Goal: Find specific page/section: Find specific page/section

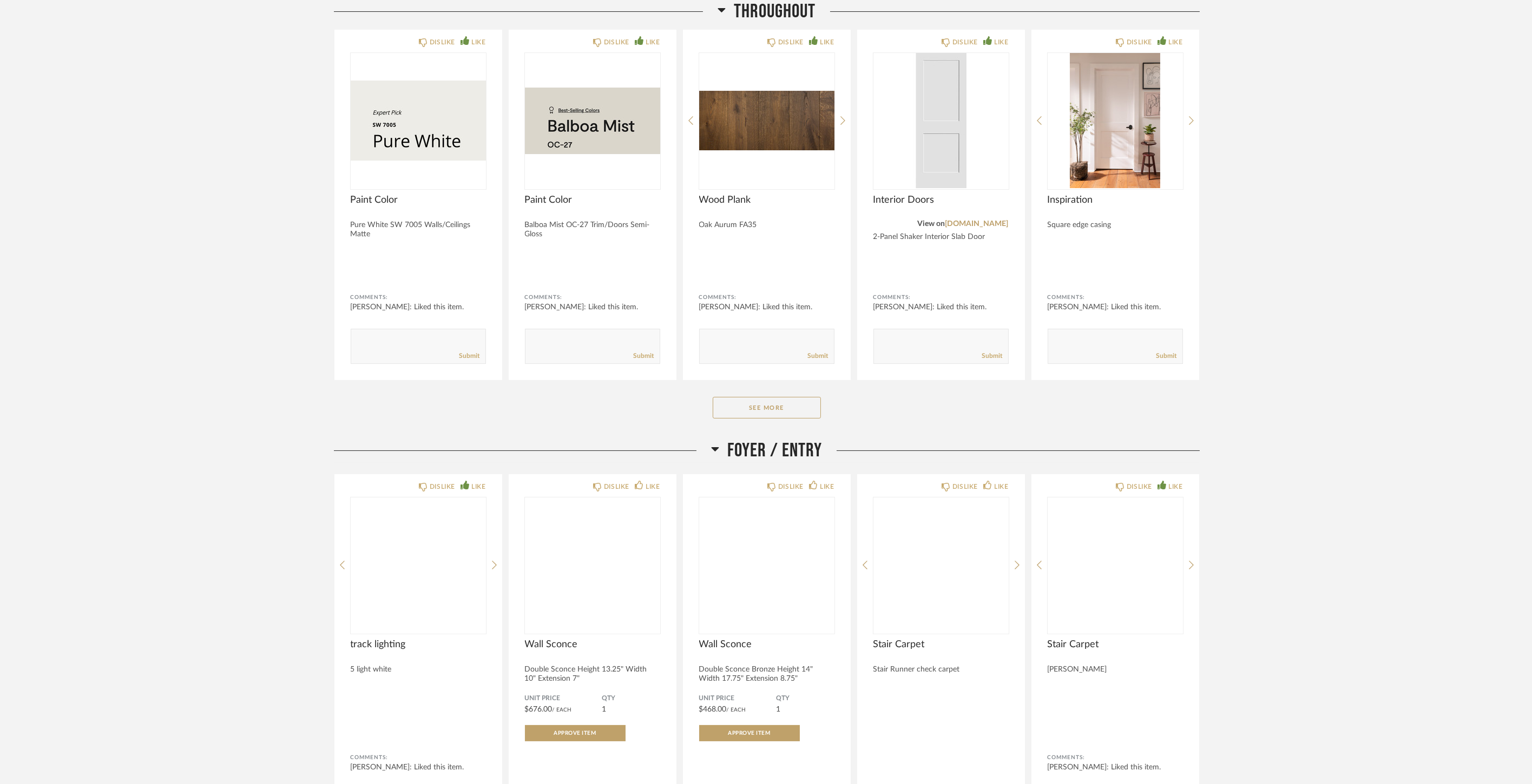
scroll to position [781, 0]
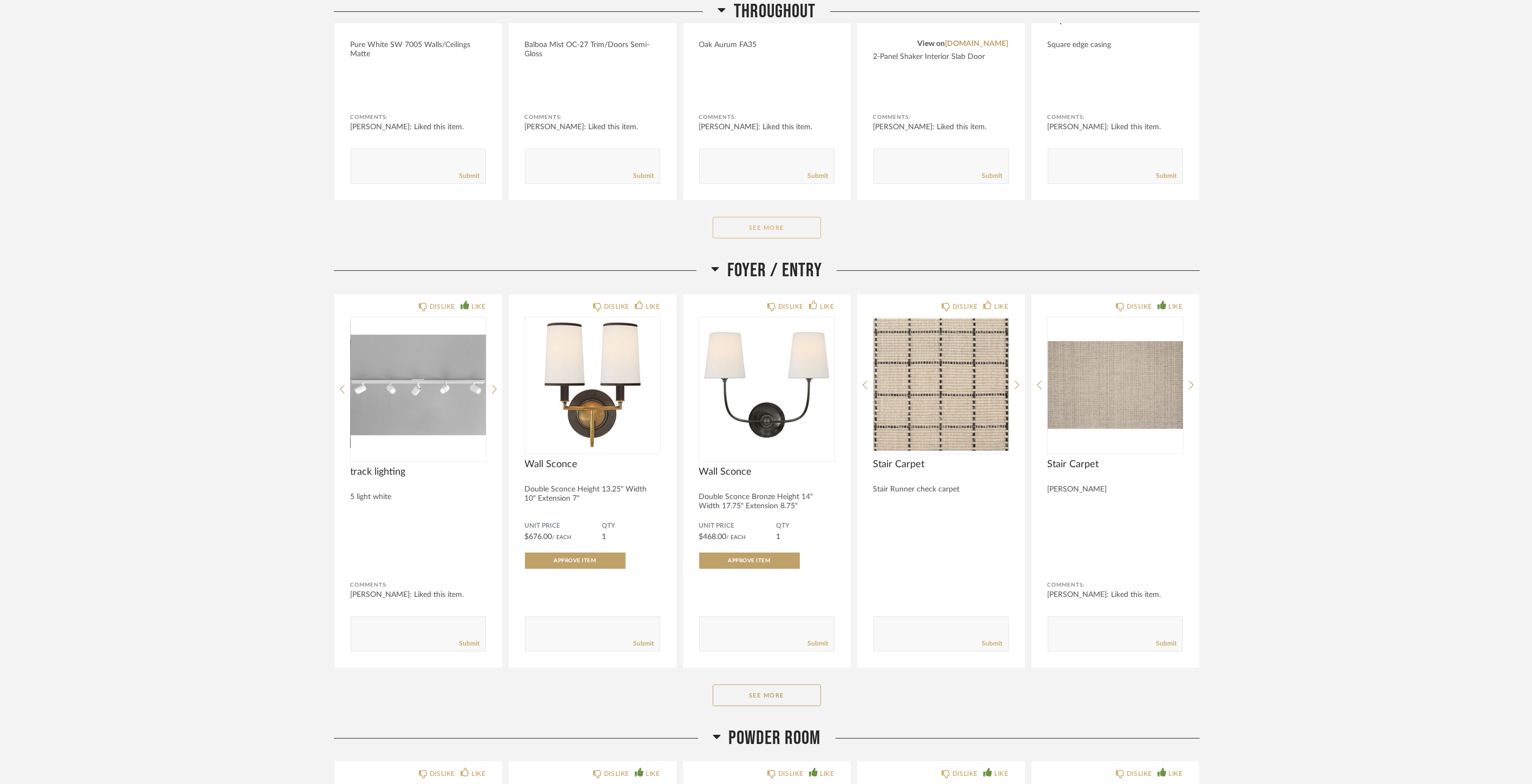
click at [743, 225] on button "See More" at bounding box center [767, 228] width 108 height 22
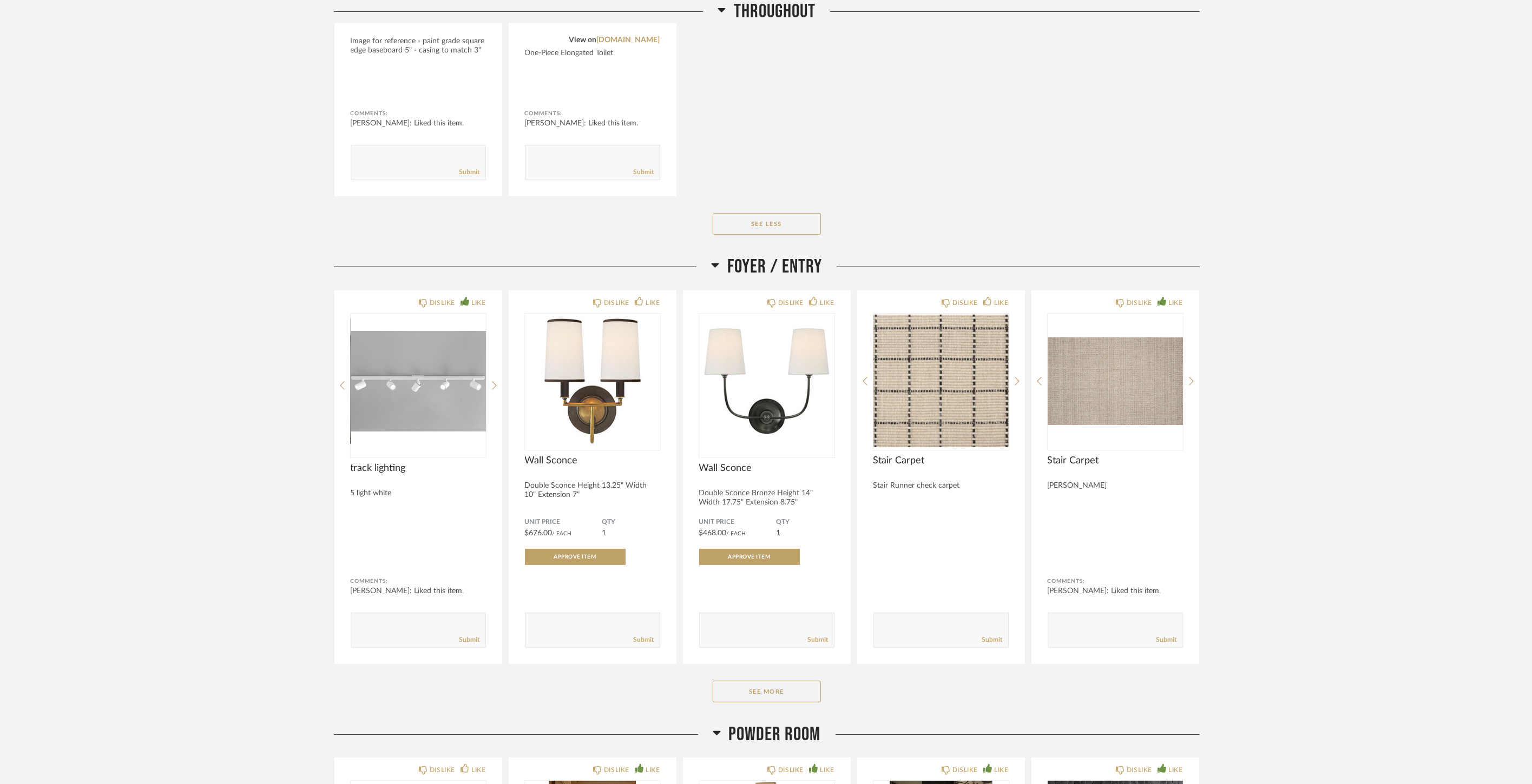
scroll to position [1322, 0]
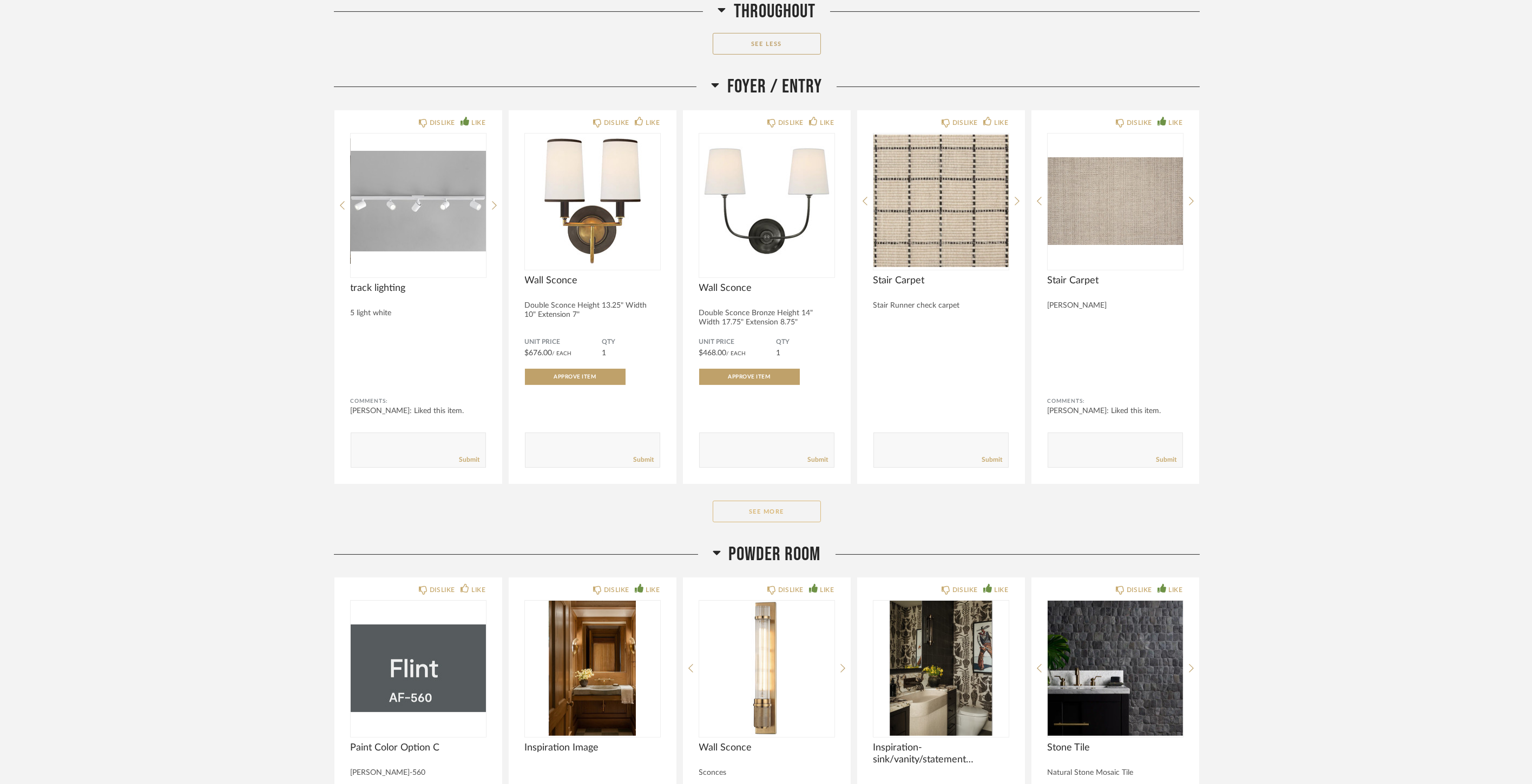
click at [789, 512] on button "See More" at bounding box center [767, 512] width 108 height 22
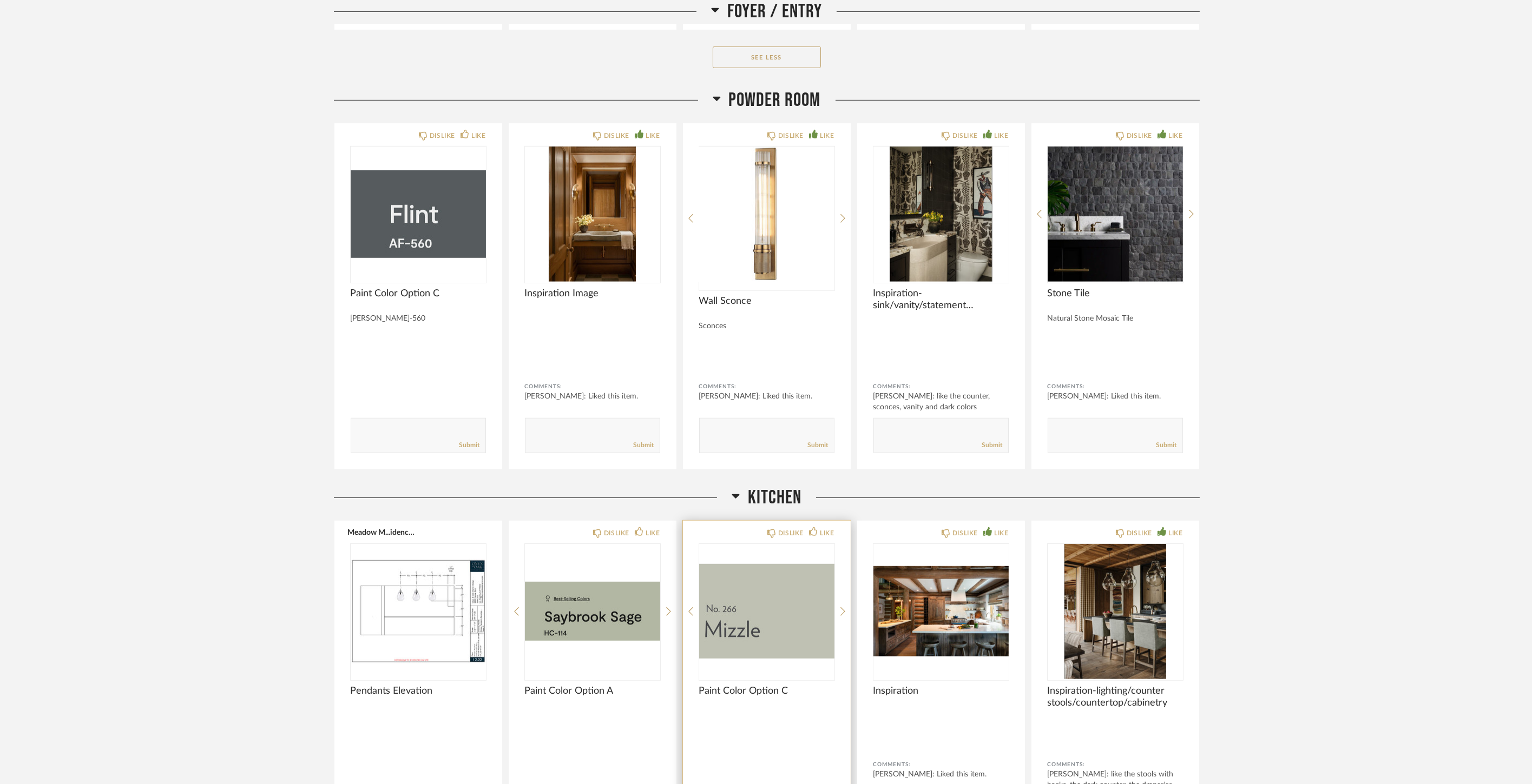
scroll to position [2644, 0]
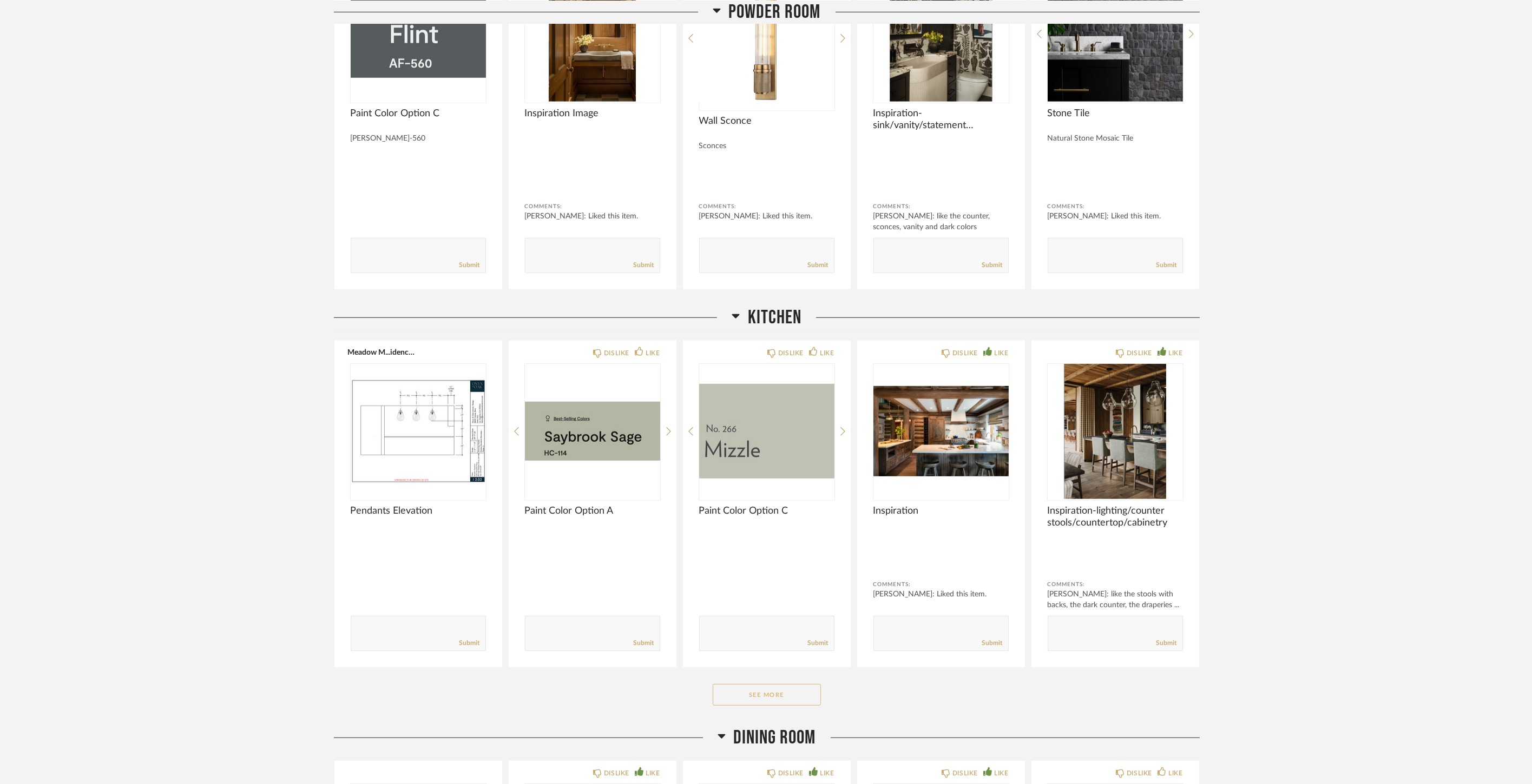
click at [767, 697] on button "See More" at bounding box center [767, 695] width 108 height 22
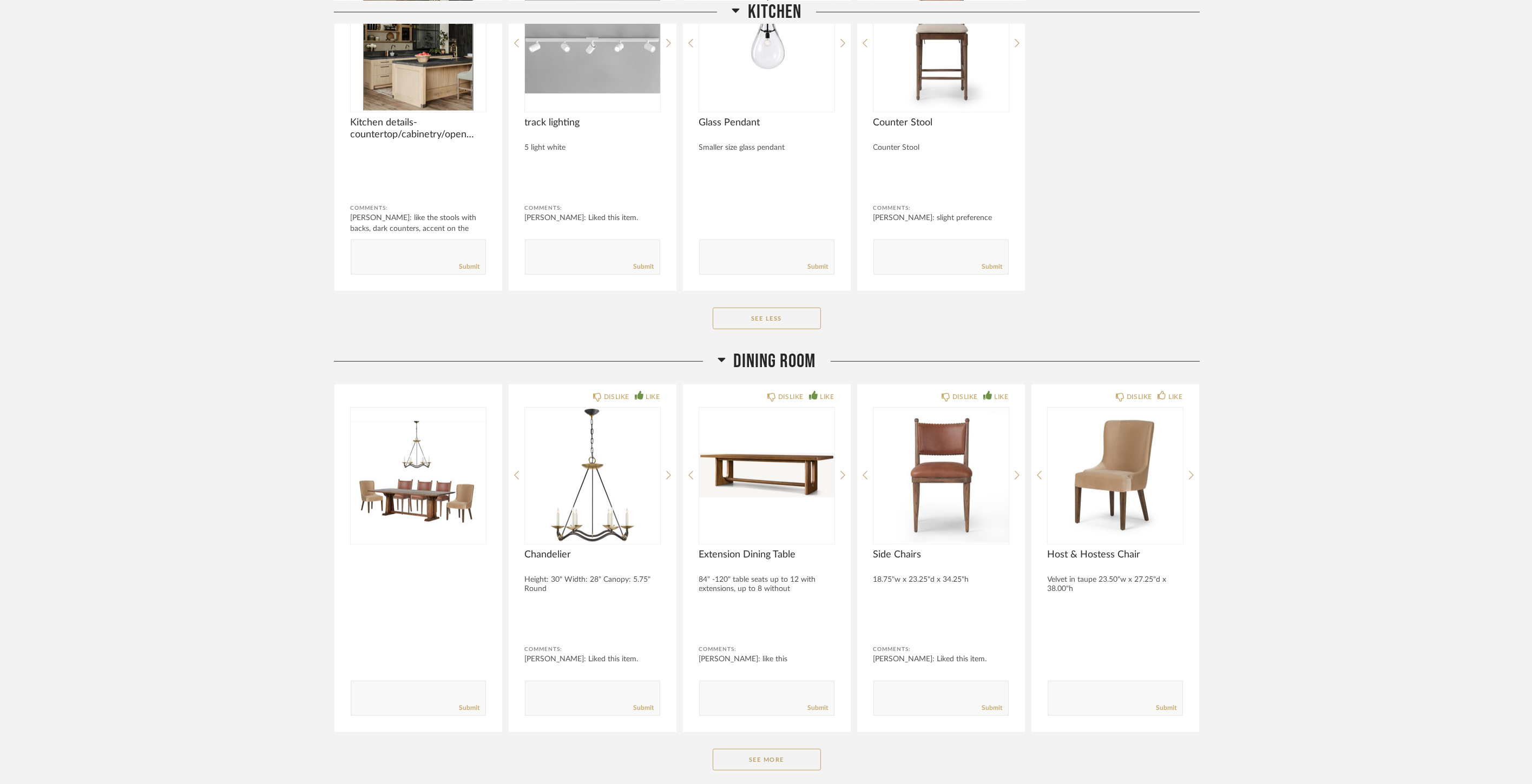
scroll to position [3546, 0]
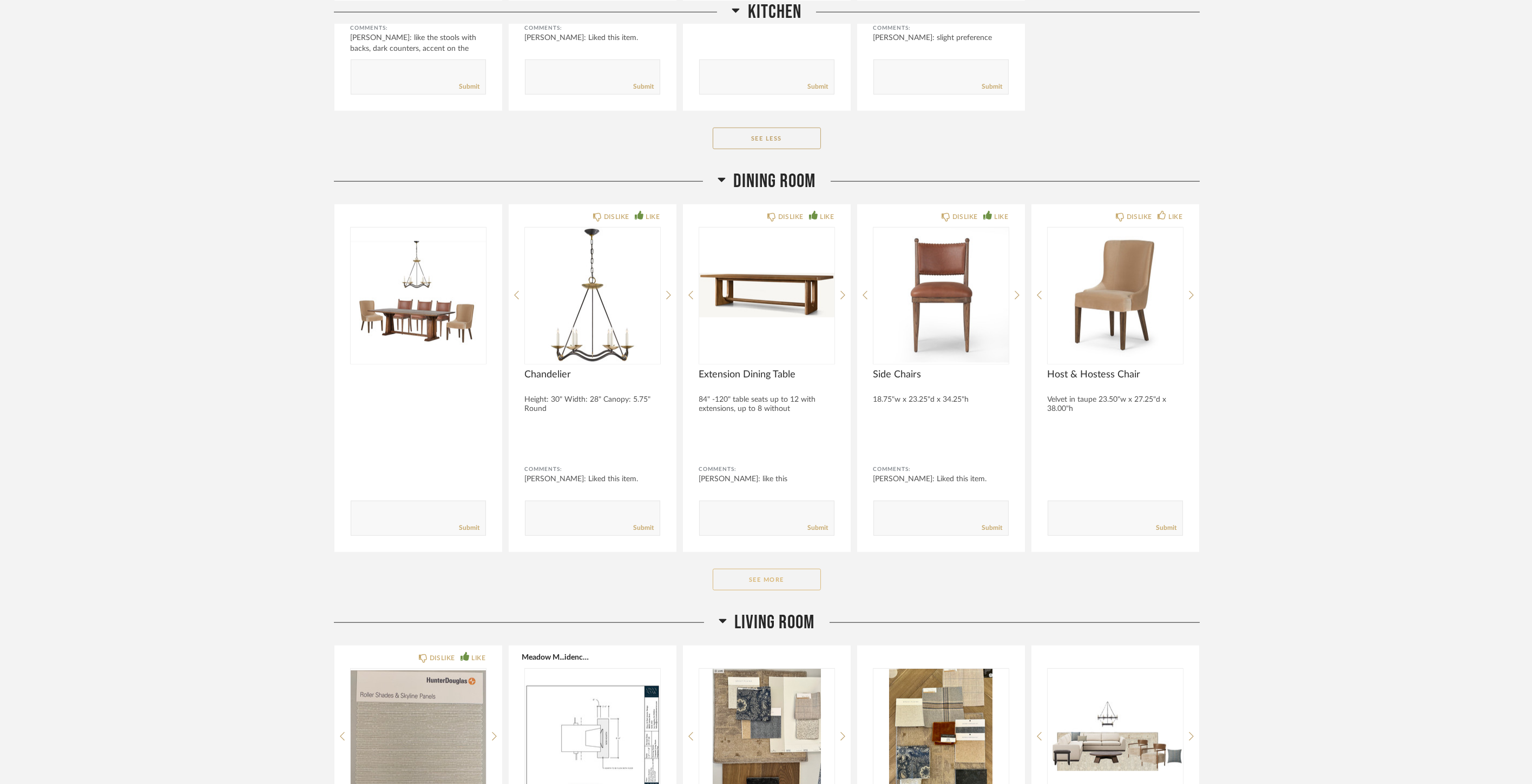
click at [750, 577] on button "See More" at bounding box center [767, 580] width 108 height 22
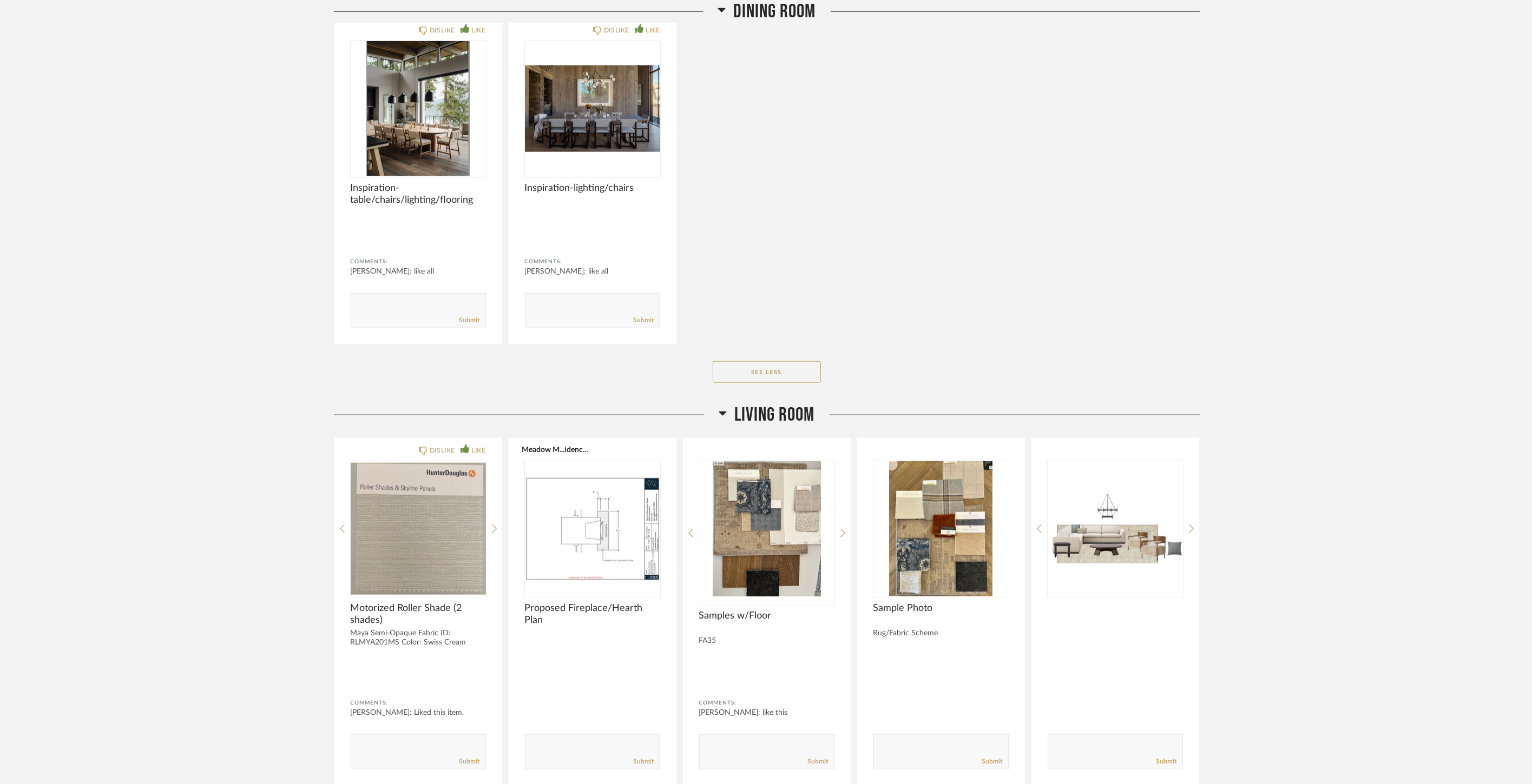
scroll to position [4628, 0]
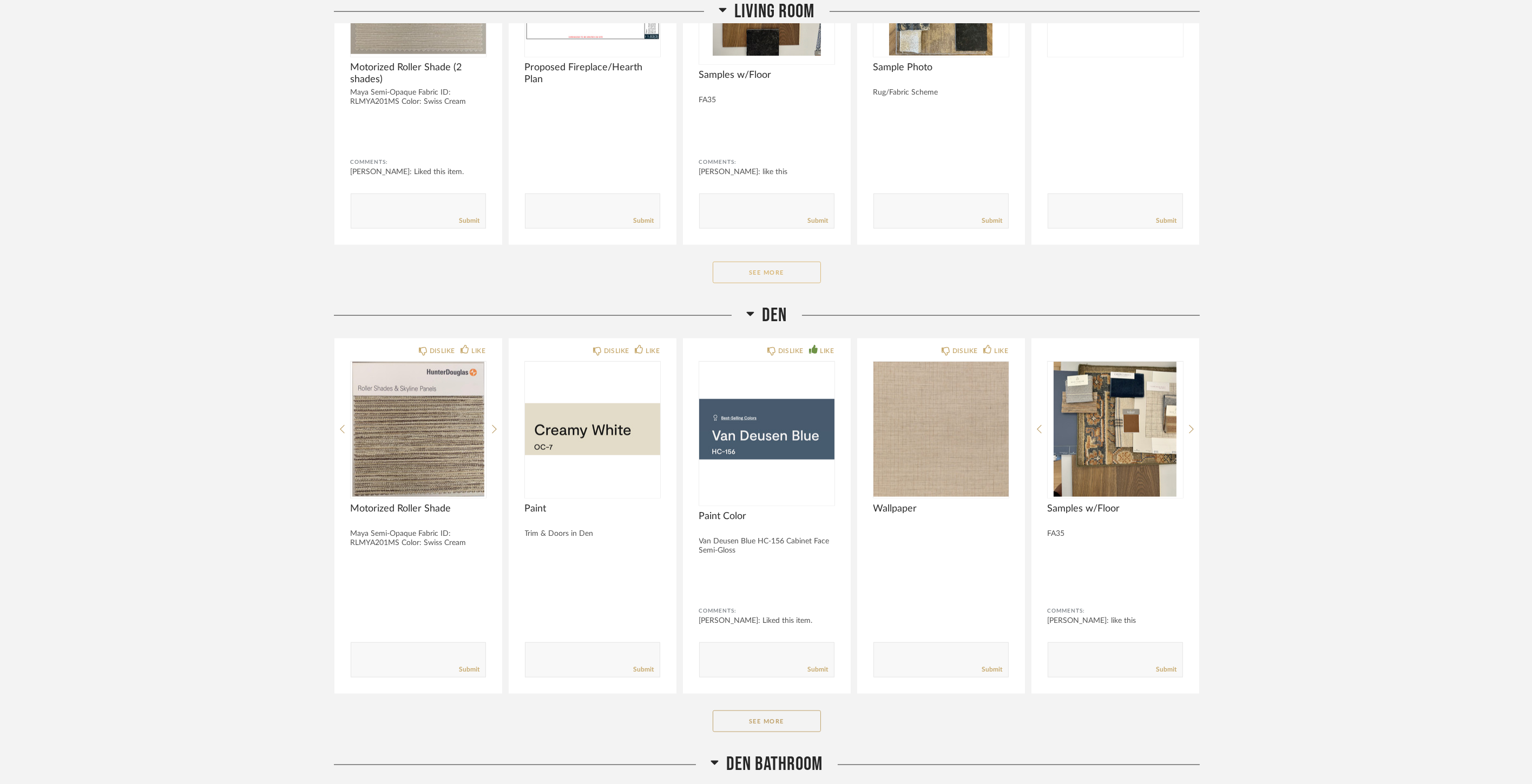
click at [770, 264] on button "See More" at bounding box center [767, 273] width 108 height 22
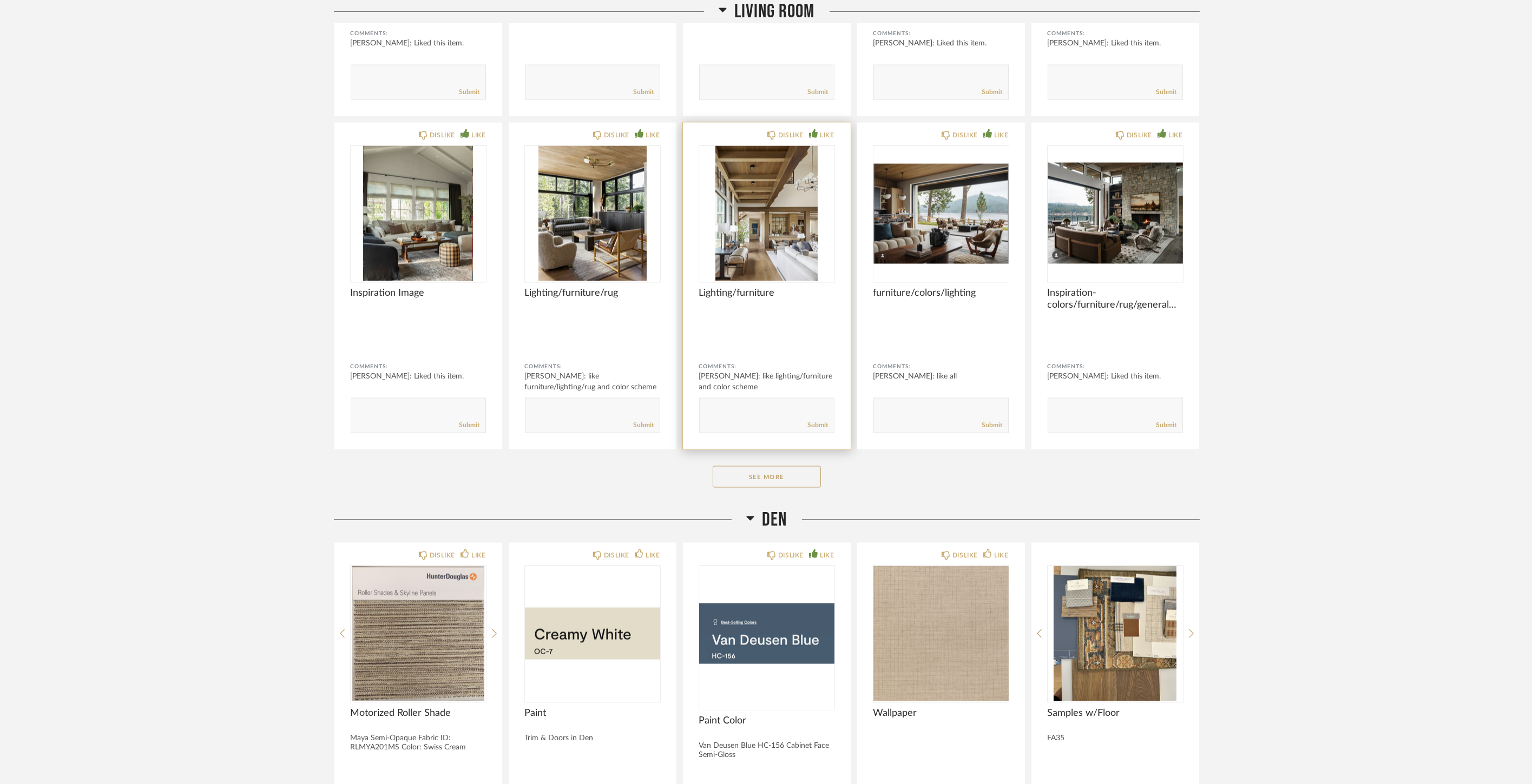
scroll to position [5710, 0]
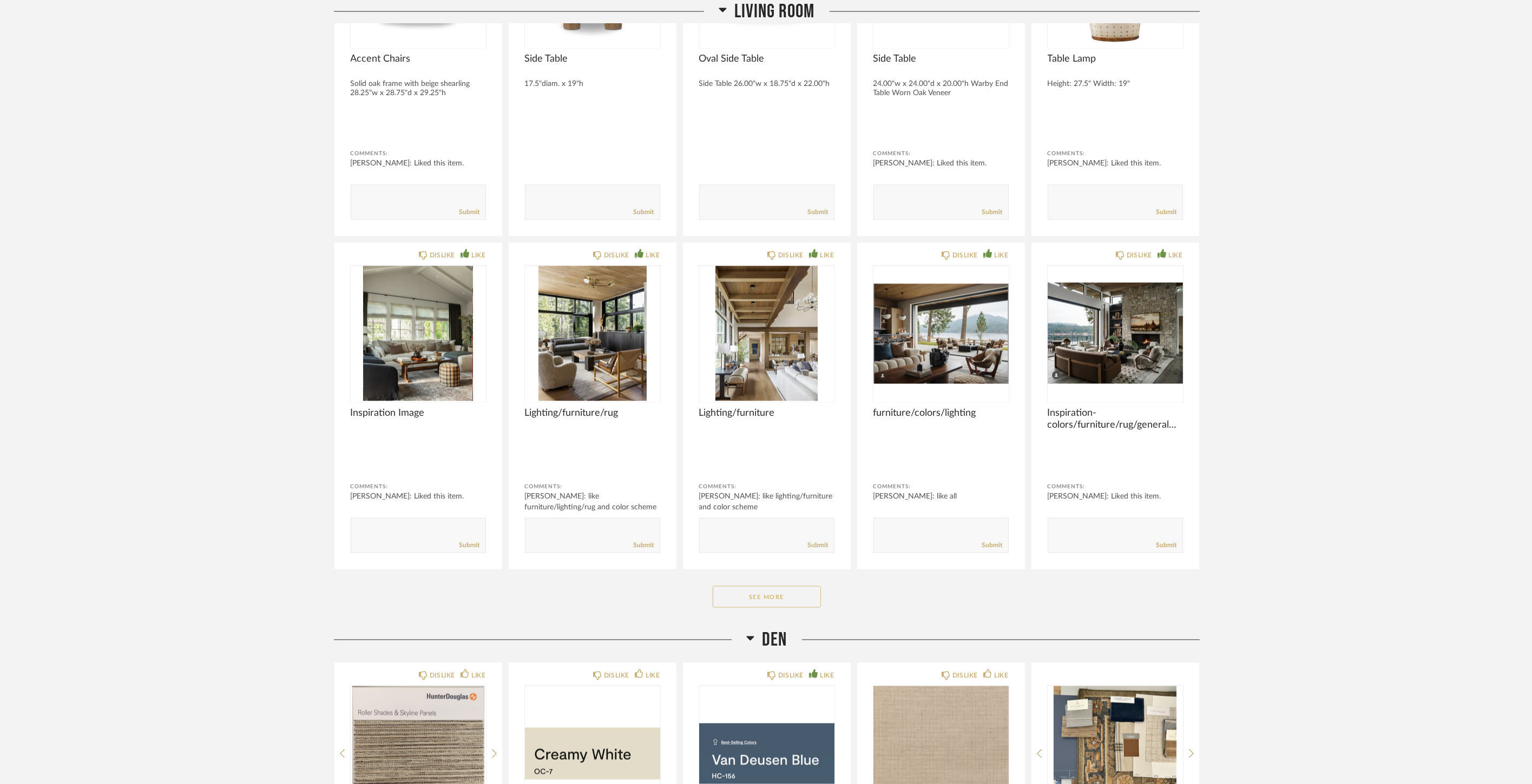
click at [770, 596] on button "See More" at bounding box center [767, 597] width 108 height 22
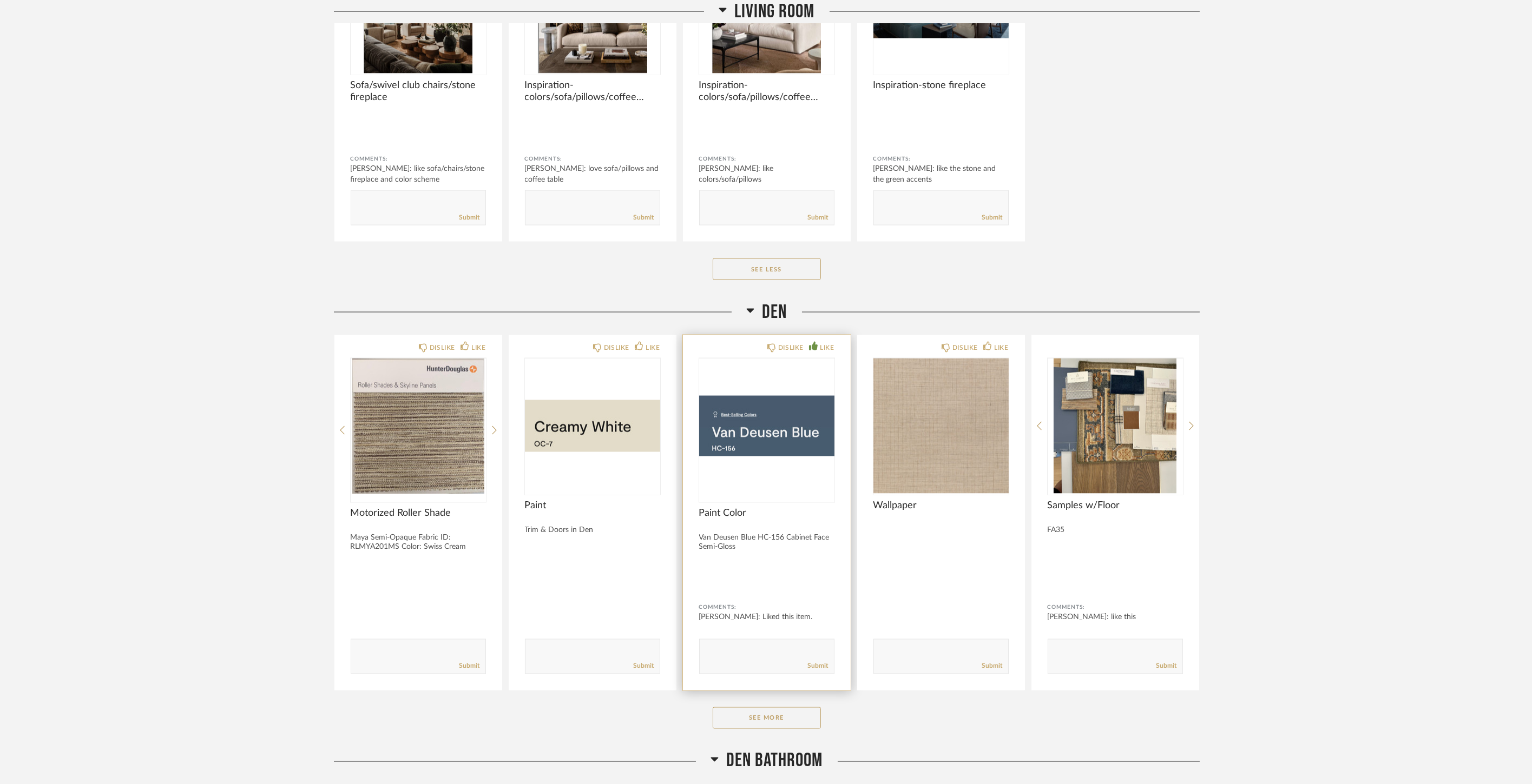
scroll to position [6431, 0]
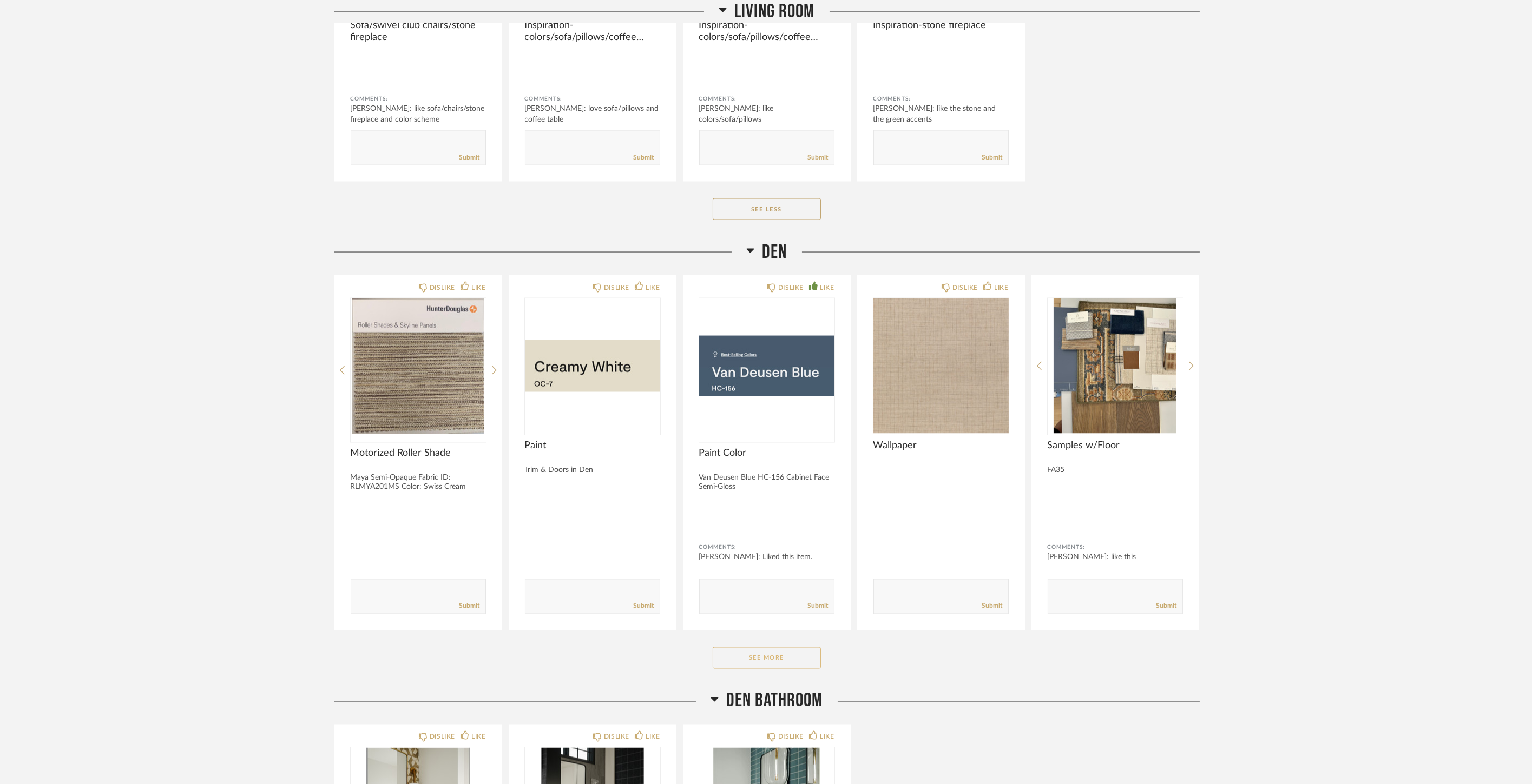
click at [780, 652] on button "See More" at bounding box center [767, 658] width 108 height 22
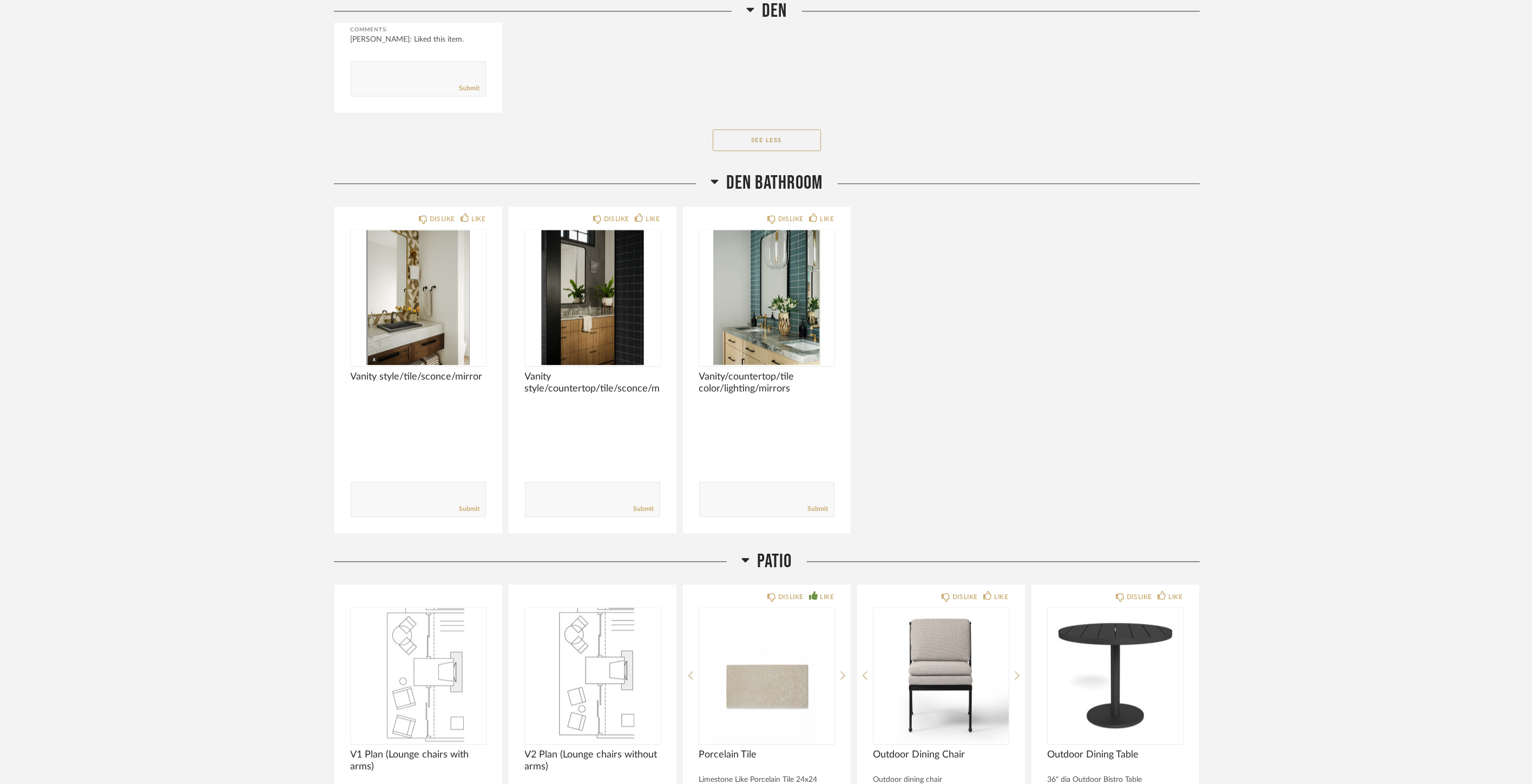
scroll to position [8715, 0]
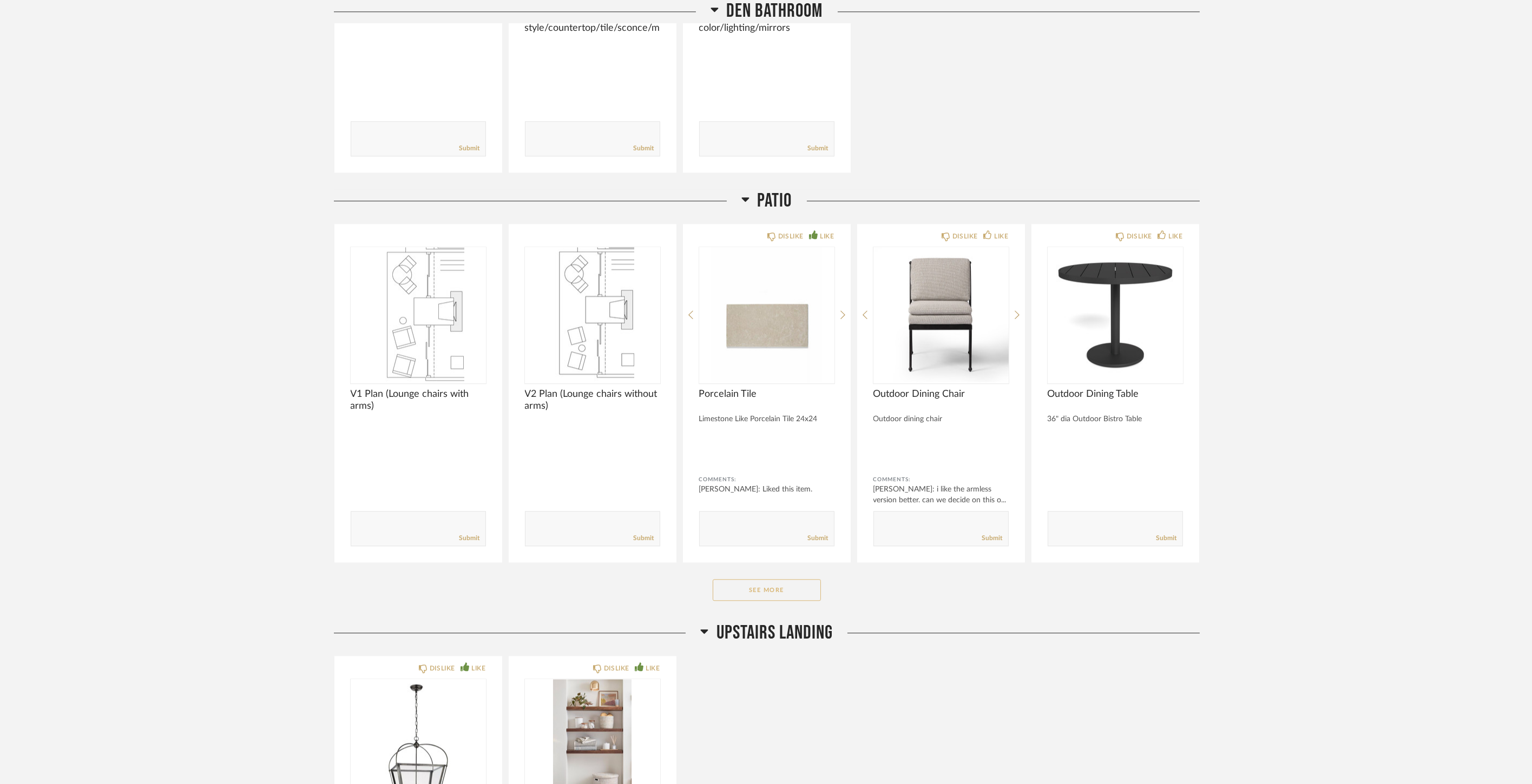
click at [733, 596] on button "See More" at bounding box center [767, 590] width 108 height 22
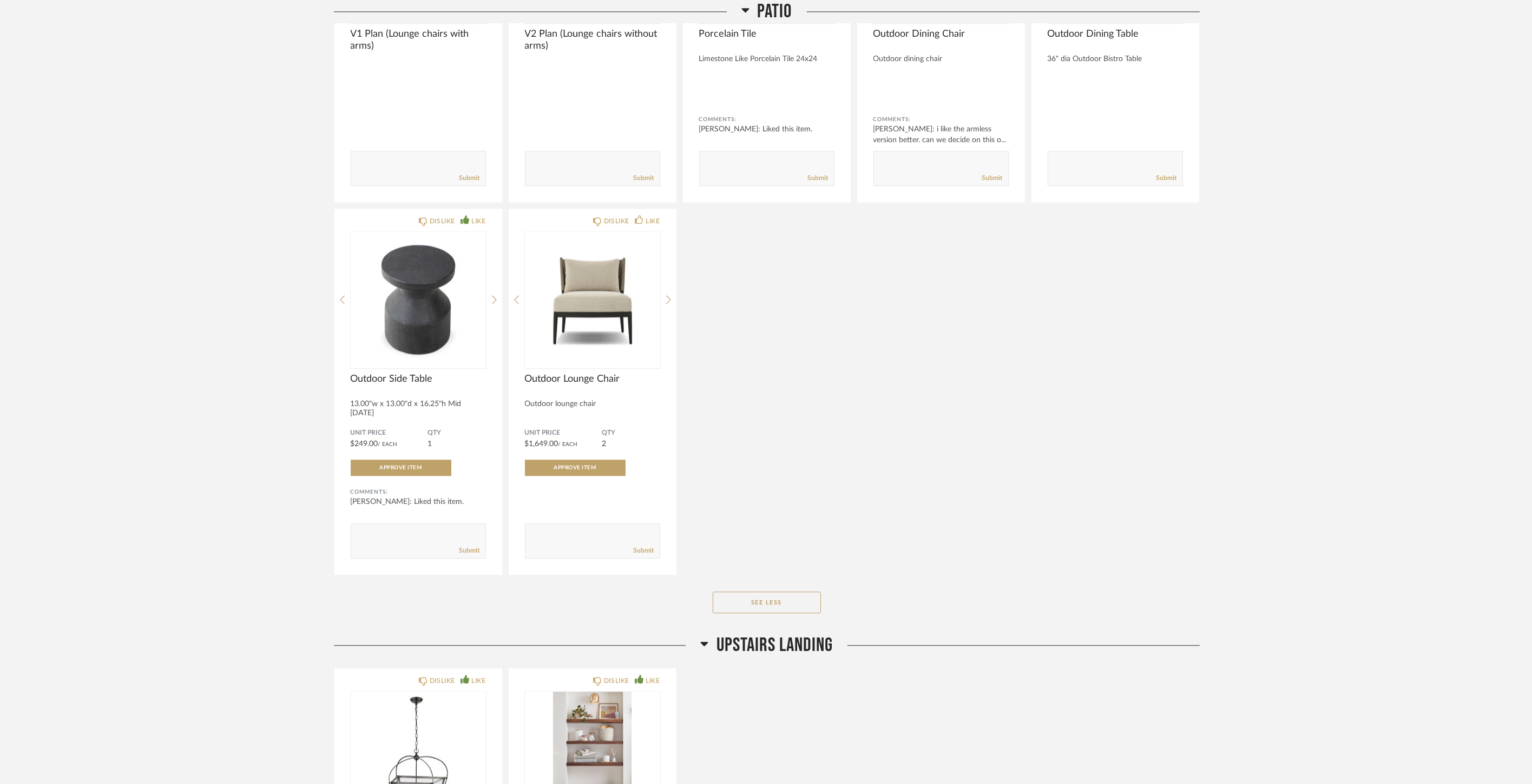
scroll to position [9196, 0]
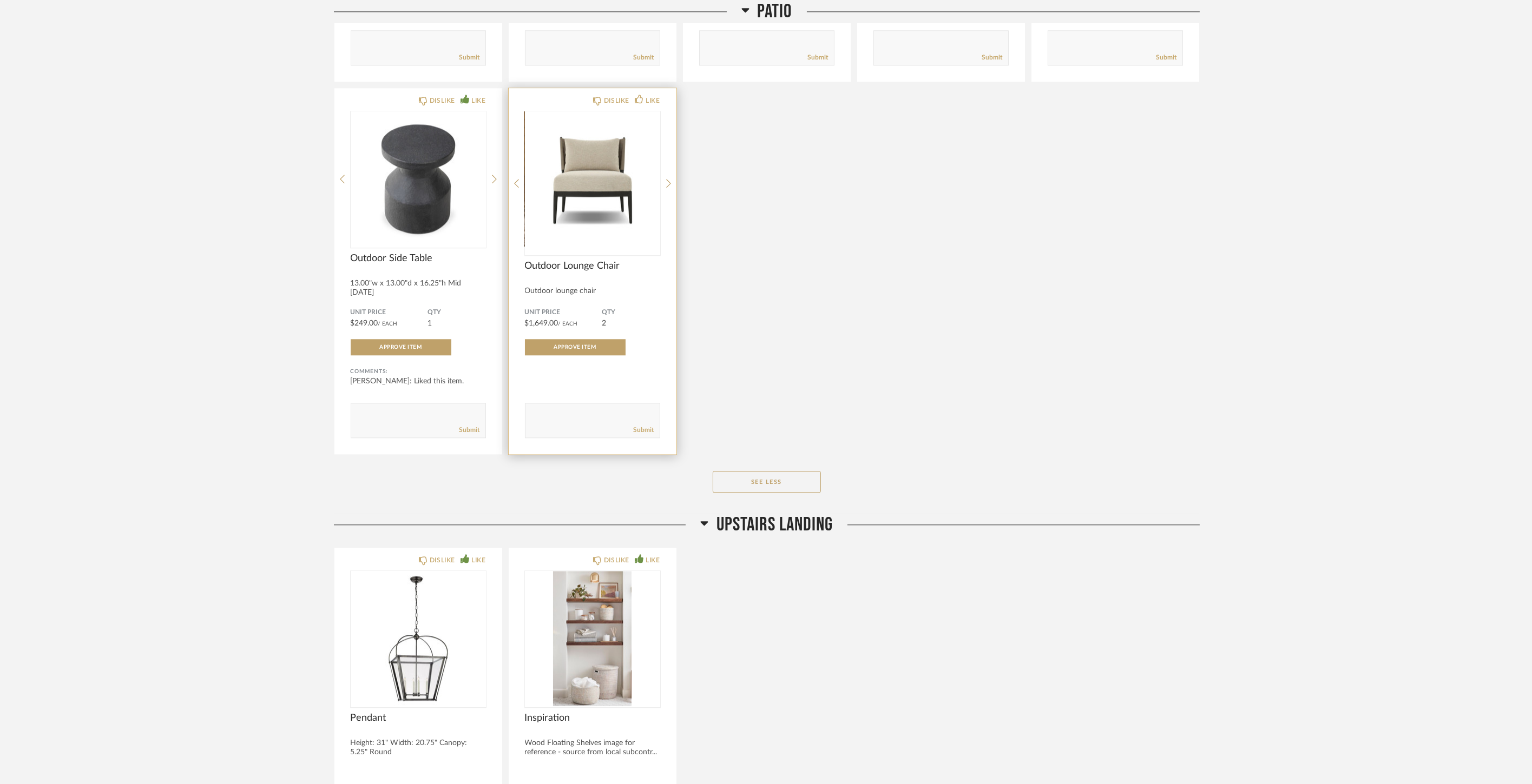
click at [664, 180] on div "DISLIKE LIKE Outdoor Lounge Chair Outdoor lounge chair Unit Price $1,649.00 / E…" at bounding box center [593, 271] width 168 height 366
click at [667, 181] on icon at bounding box center [669, 183] width 5 height 9
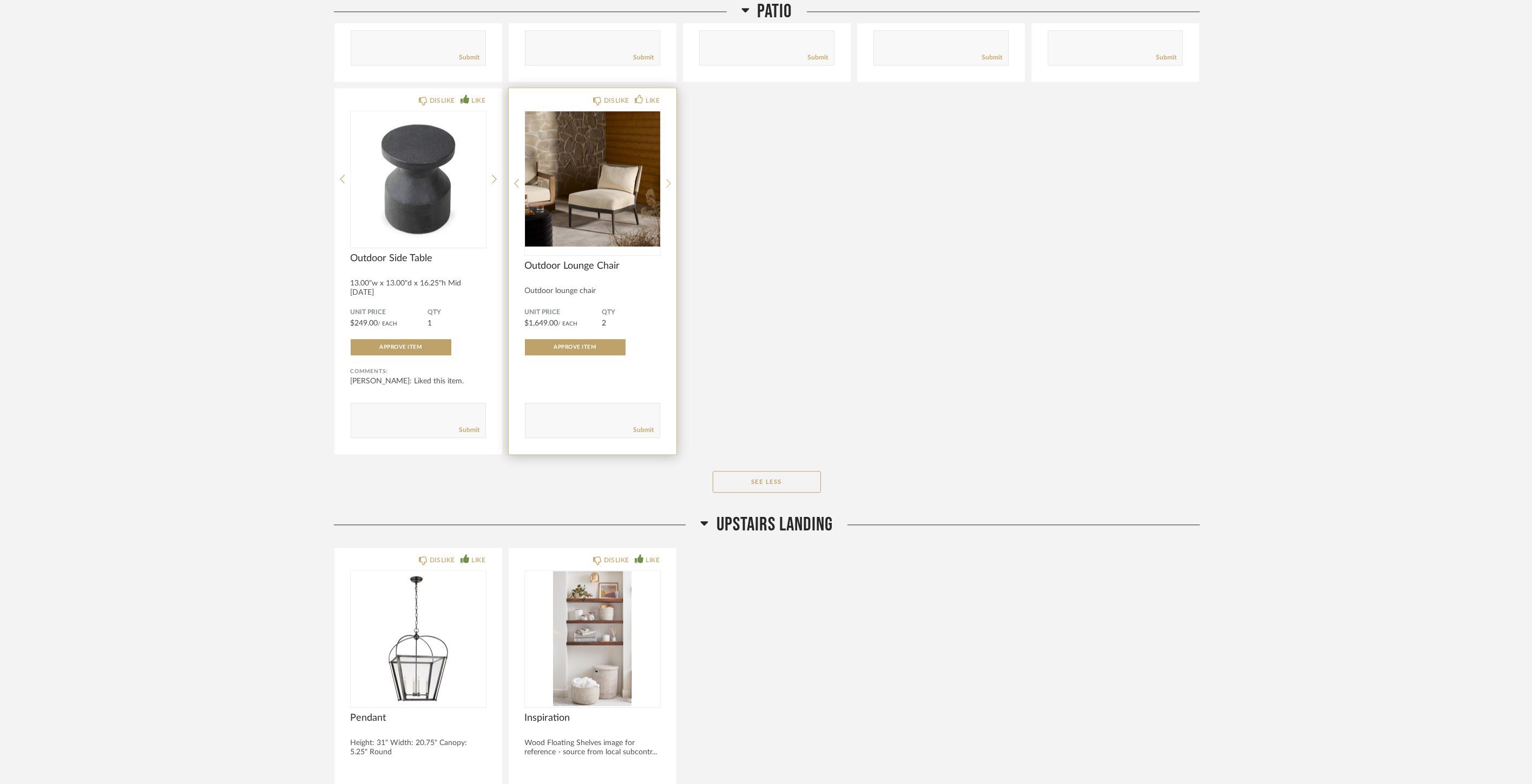
click at [667, 181] on icon at bounding box center [669, 183] width 5 height 9
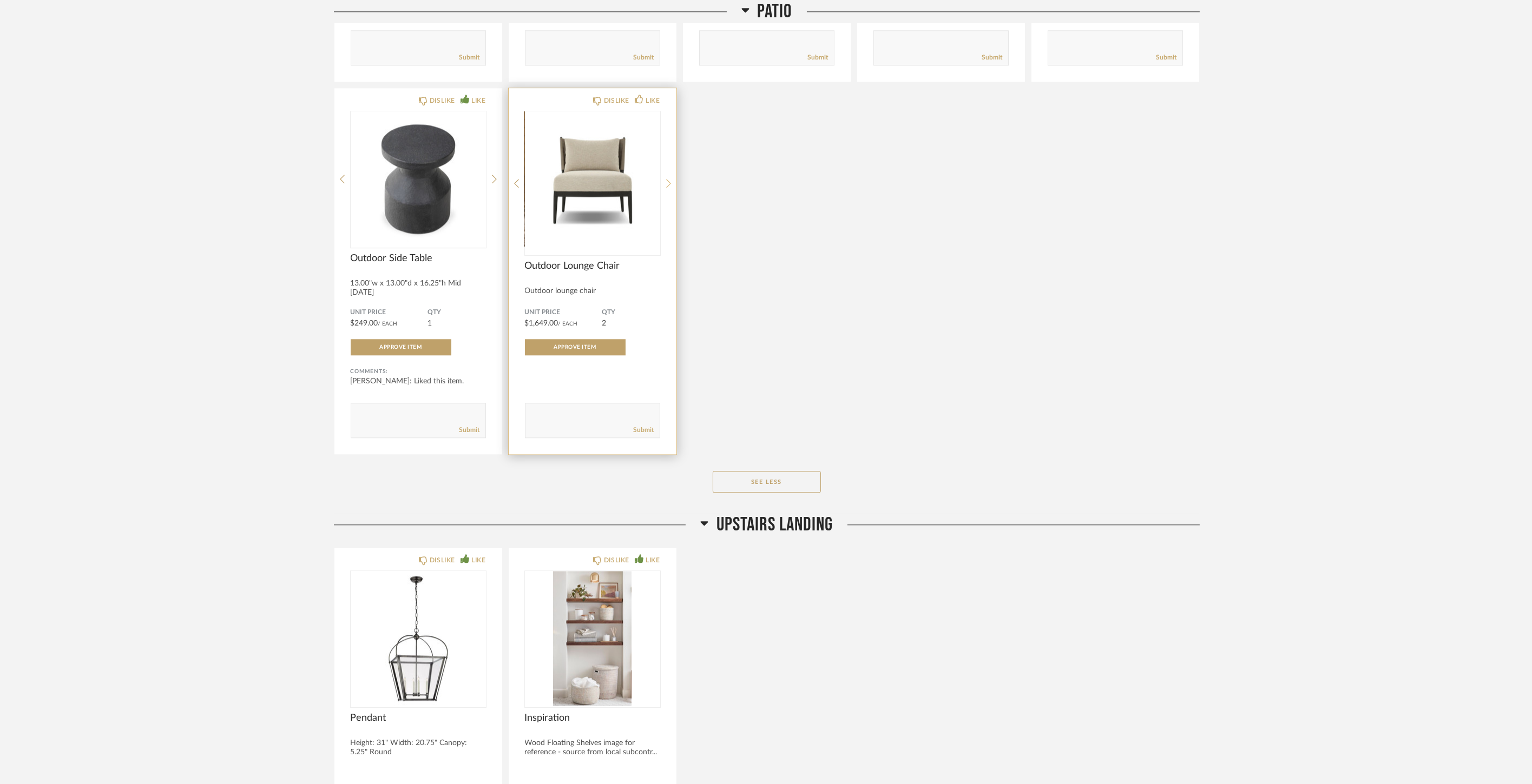
click at [667, 181] on icon at bounding box center [669, 183] width 5 height 9
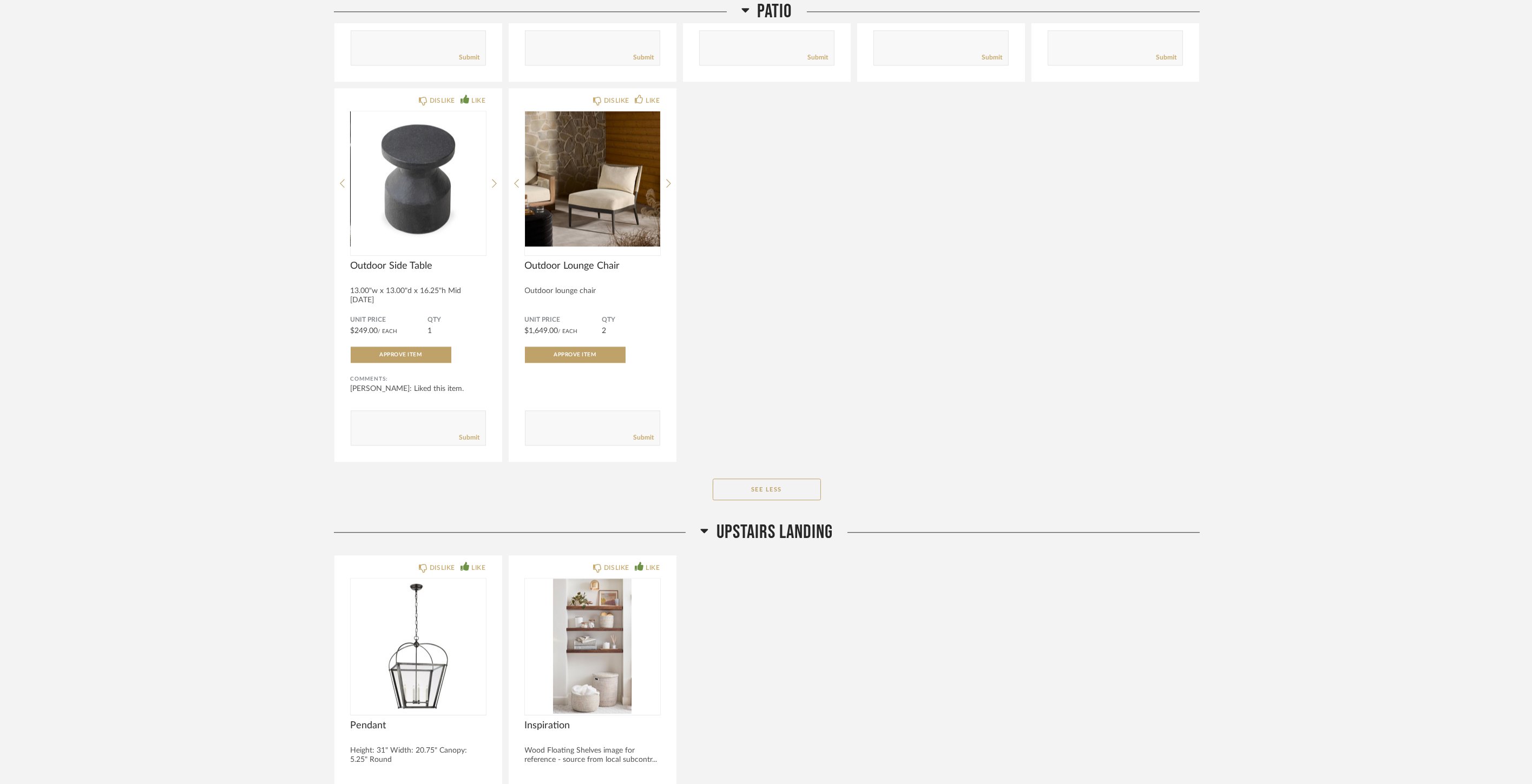
scroll to position [9917, 0]
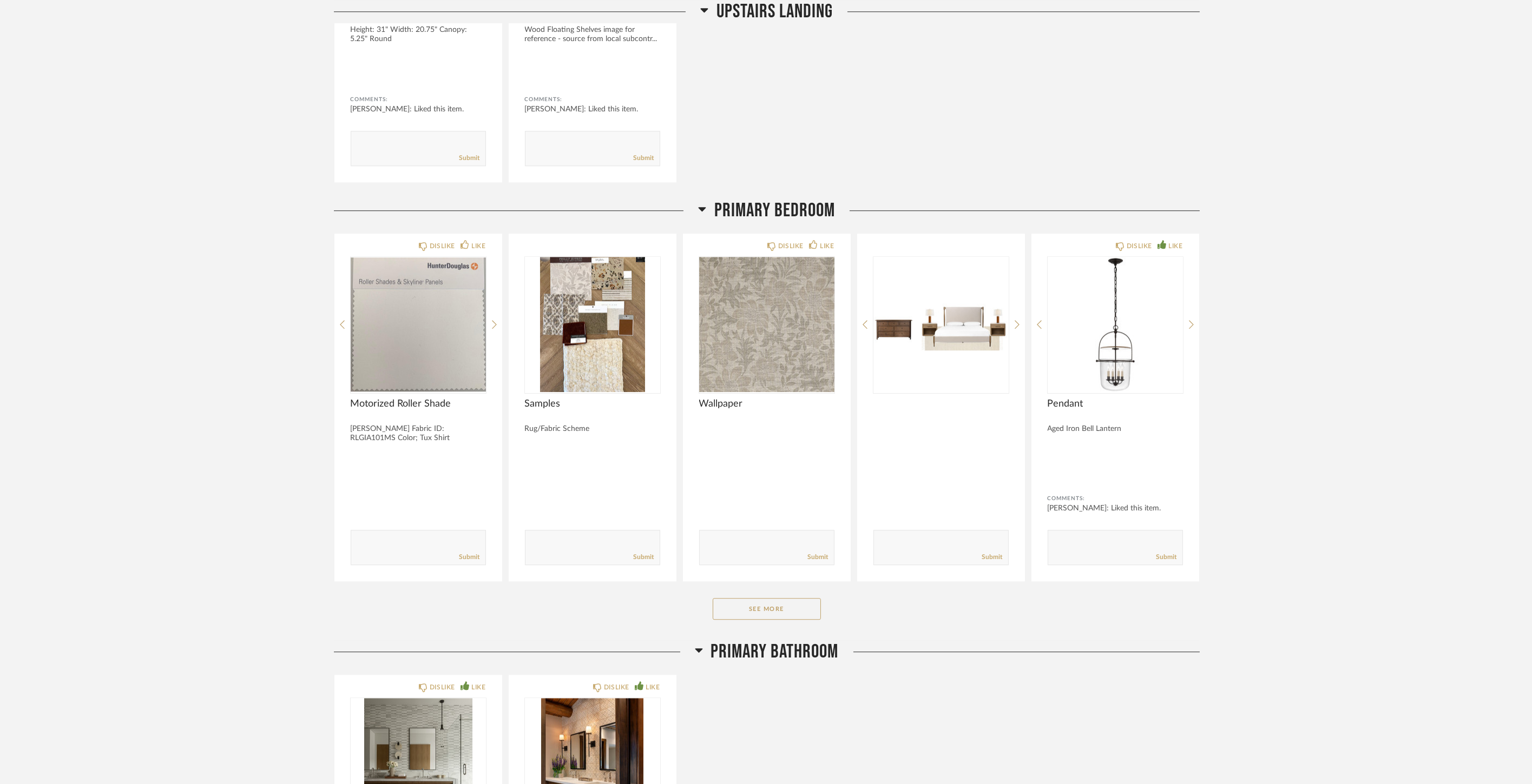
click at [777, 618] on div "Primary Bedroom DISLIKE LIKE Motorized Roller Shade Gianni Opaque Fabric ID: RL…" at bounding box center [766, 420] width 866 height 441
click at [778, 611] on button "See More" at bounding box center [767, 609] width 108 height 22
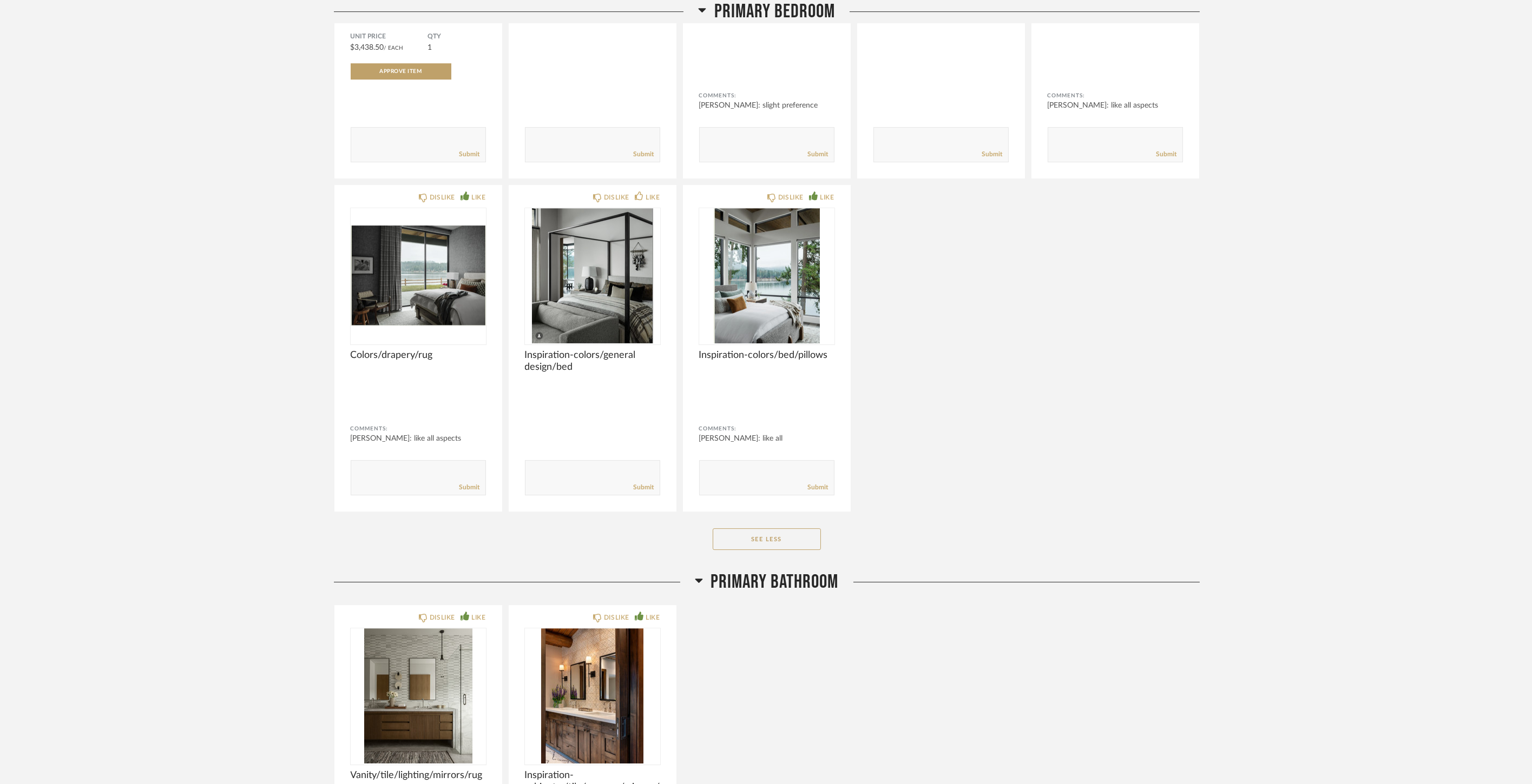
scroll to position [12081, 0]
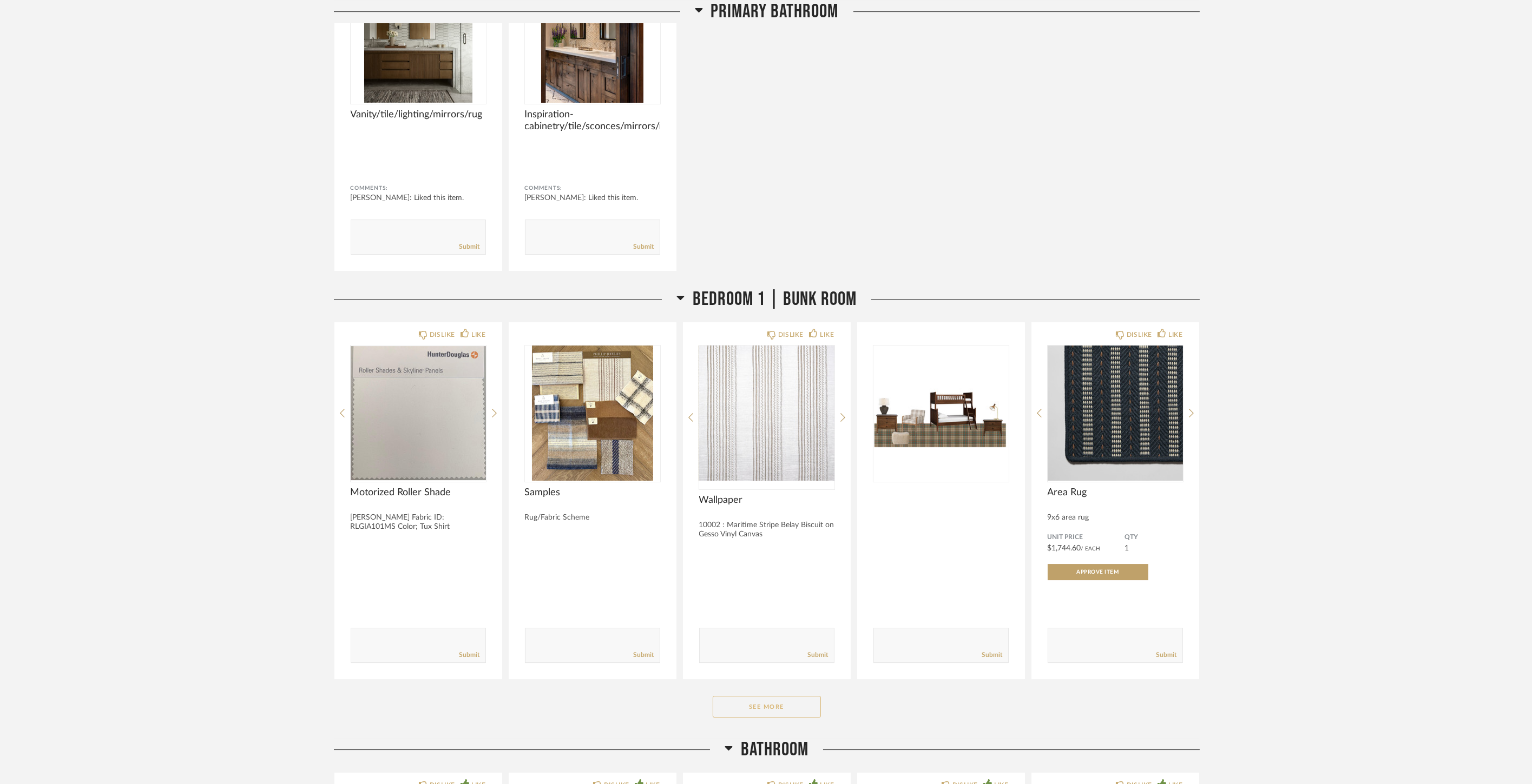
click at [784, 702] on button "See More" at bounding box center [767, 707] width 108 height 22
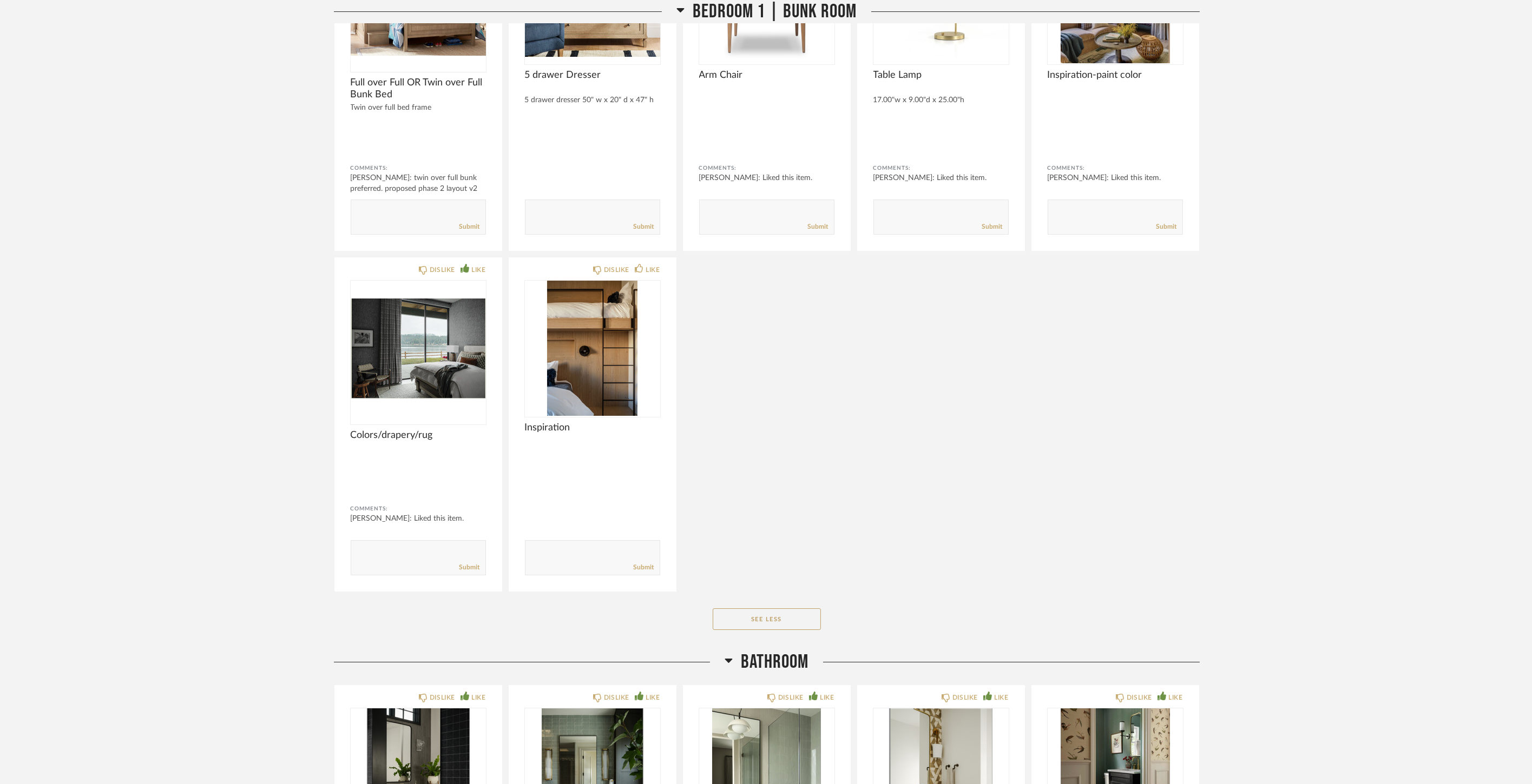
scroll to position [13620, 0]
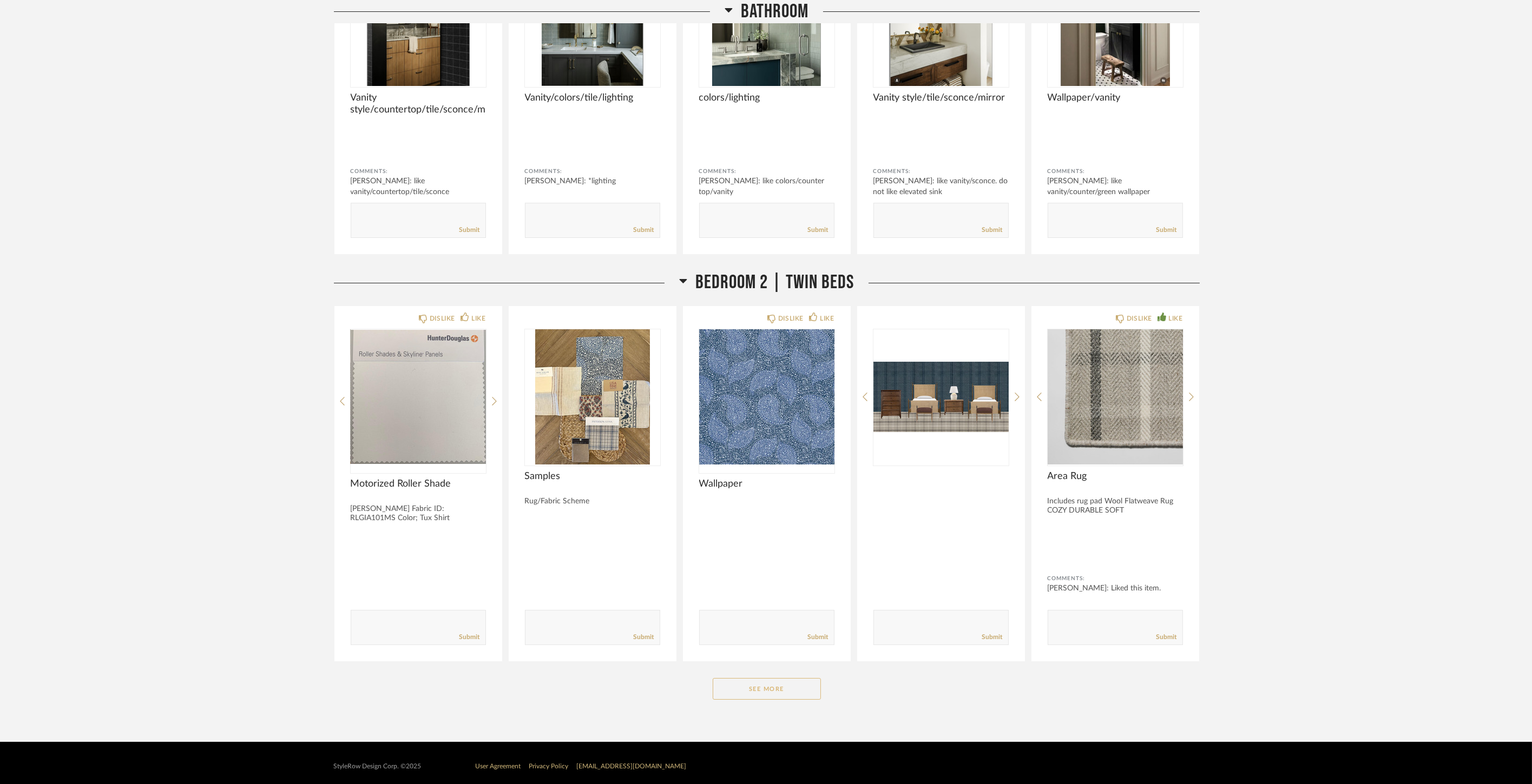
click at [756, 694] on button "See More" at bounding box center [767, 689] width 108 height 22
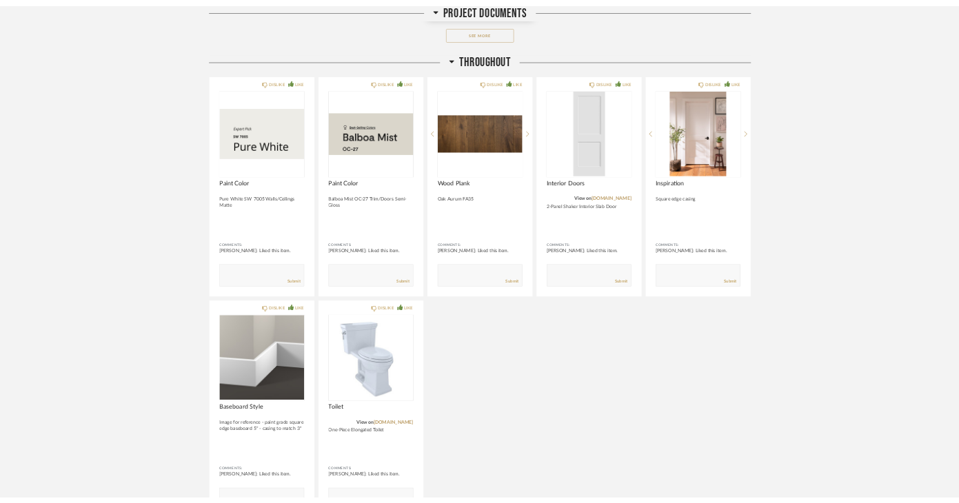
scroll to position [0, 0]
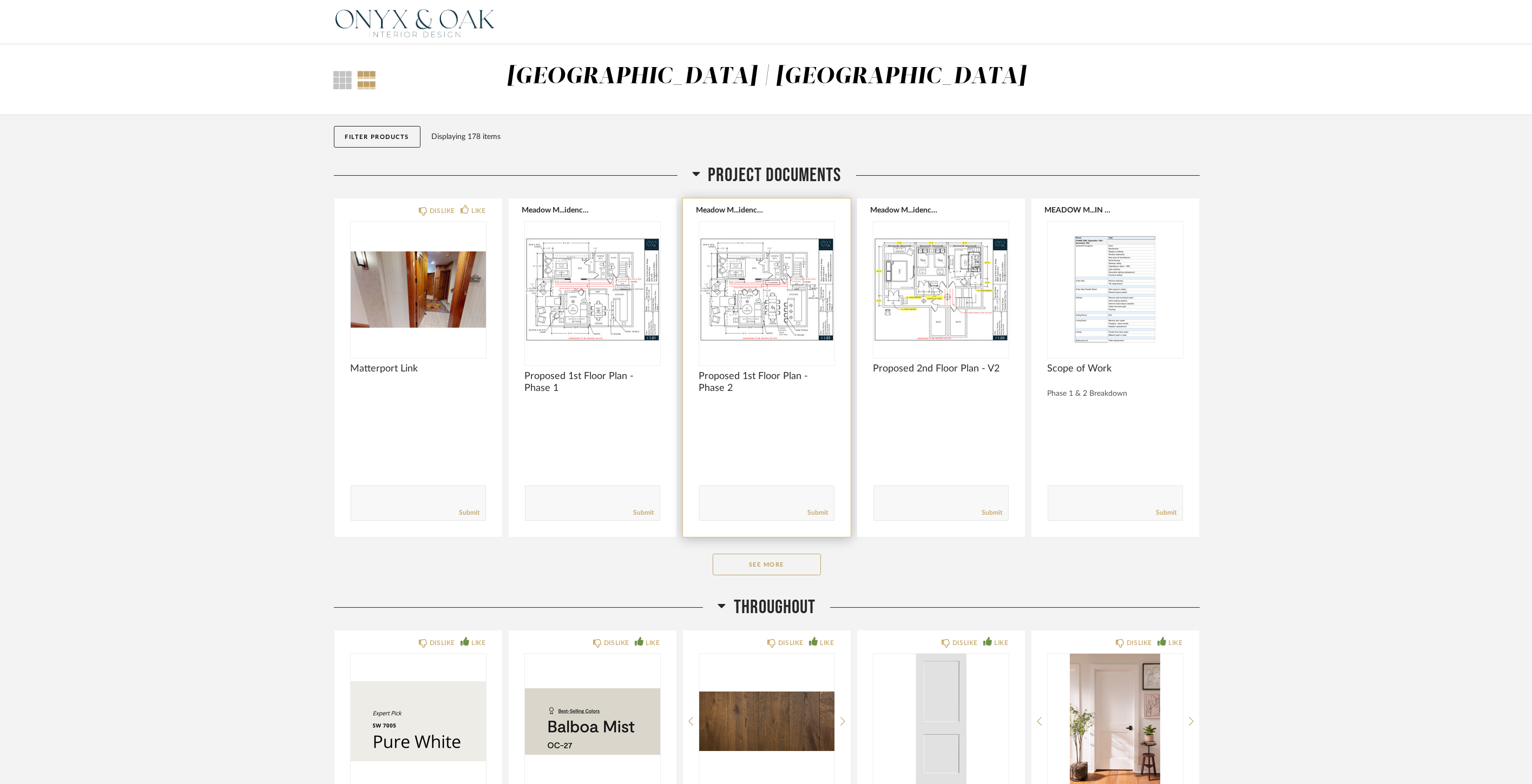
click at [525, 235] on img "0" at bounding box center [593, 290] width 135 height 135
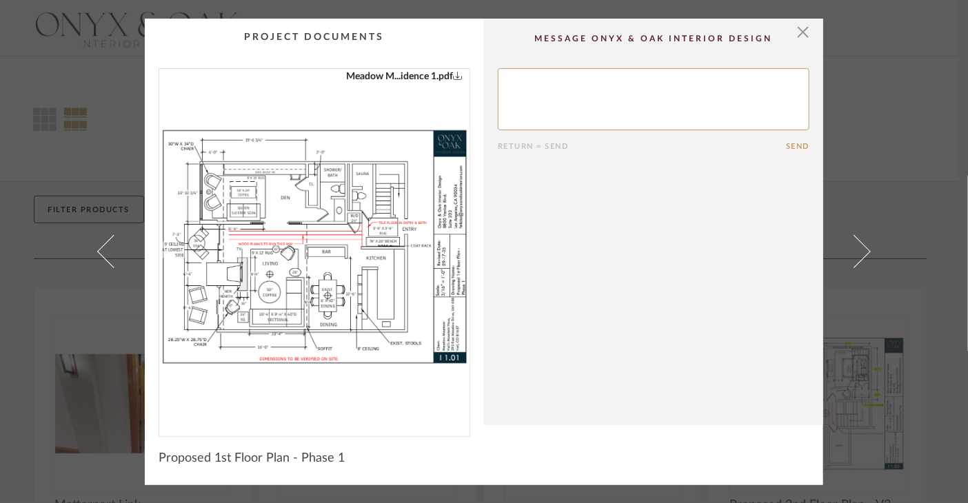
click at [920, 76] on div "× Meadow M...idence 1.pdf Return = Send Send Proposed 1st Floor Plan - Phase 1" at bounding box center [484, 251] width 968 height 503
